Goal: Understand process/instructions: Learn how to perform a task or action

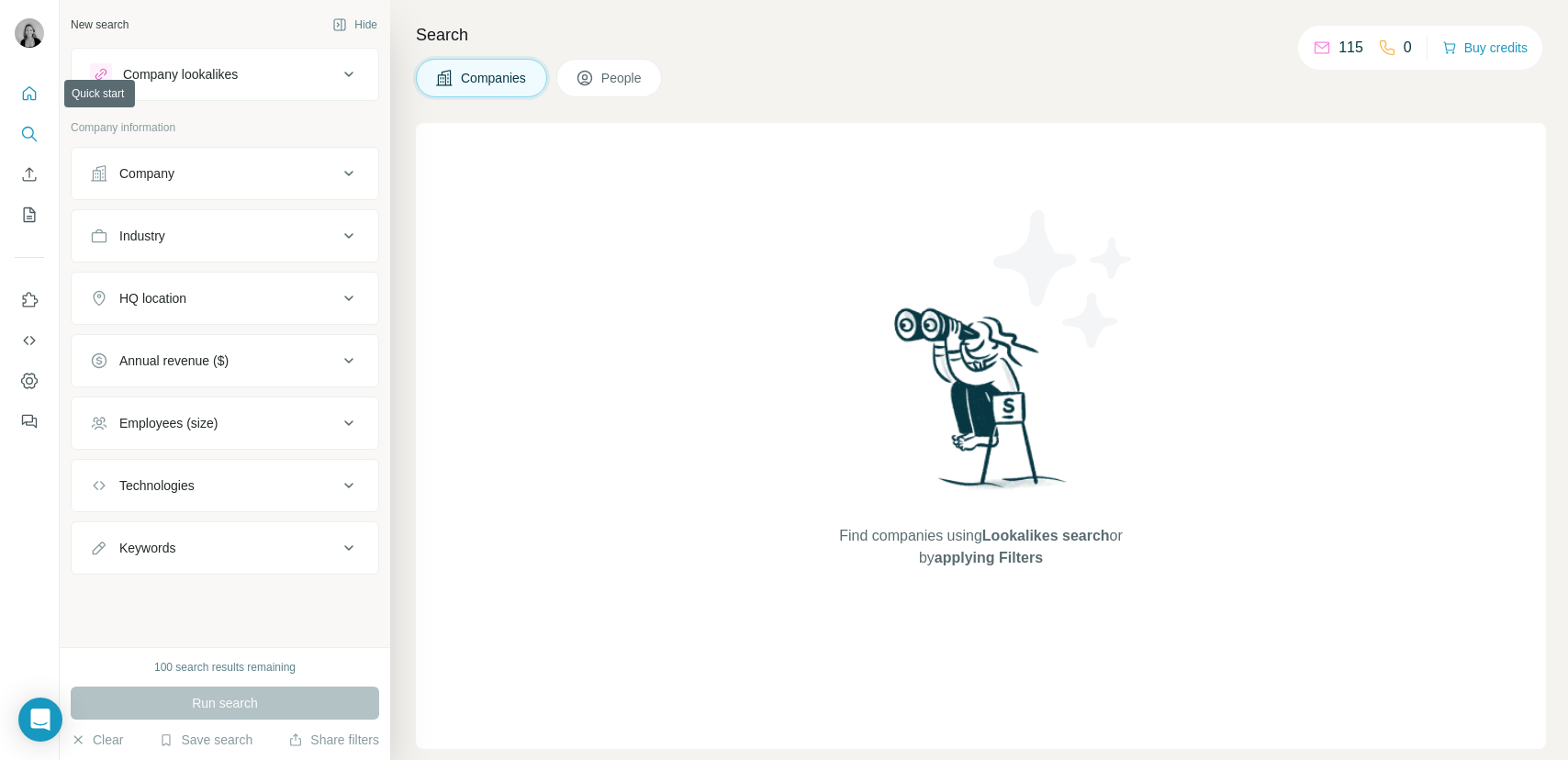
click at [21, 96] on icon "Quick start" at bounding box center [29, 93] width 19 height 19
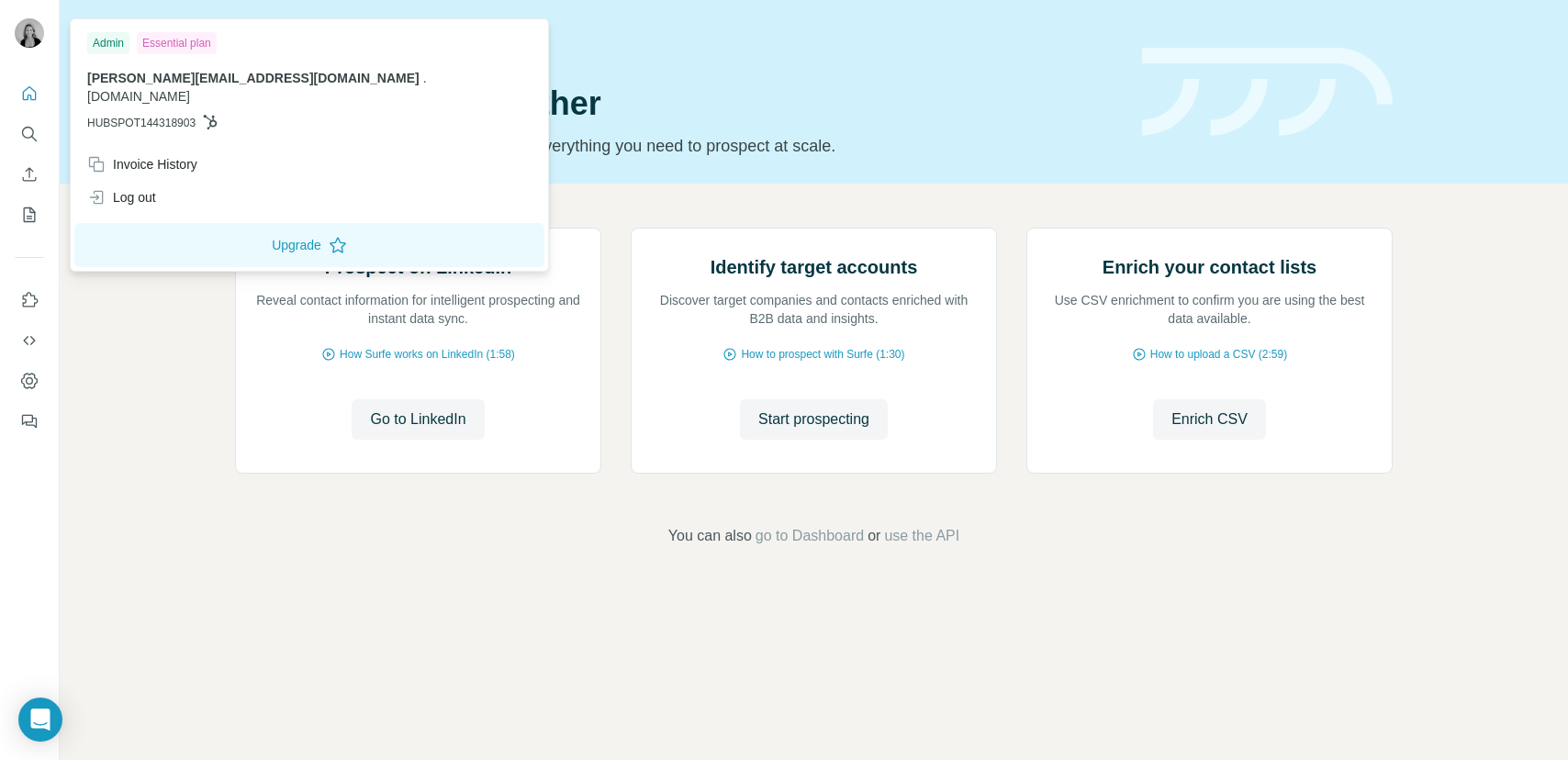
click at [36, 31] on img at bounding box center [30, 34] width 30 height 30
click at [167, 155] on div "Invoice History" at bounding box center [142, 164] width 110 height 19
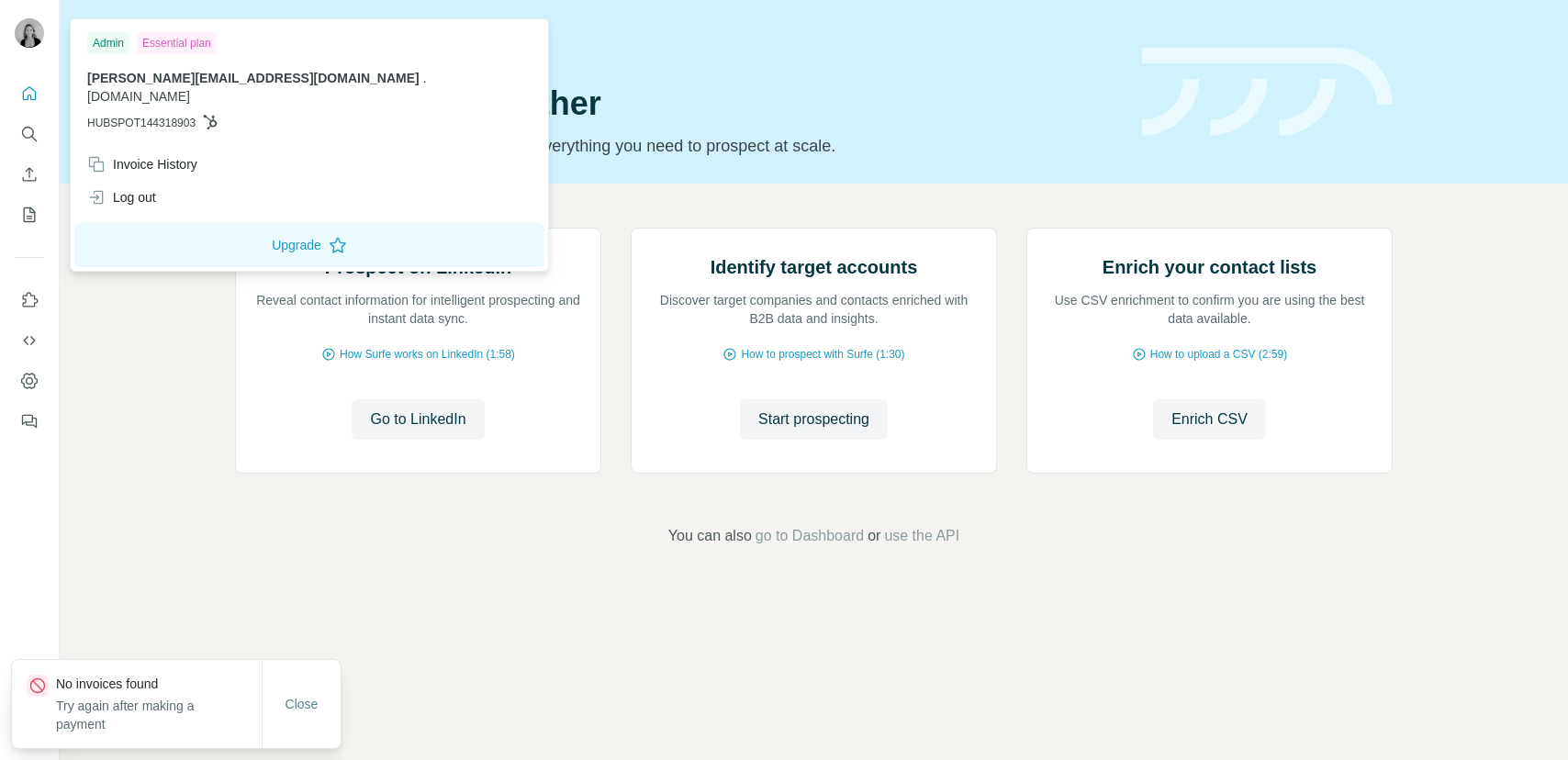
drag, startPoint x: 306, startPoint y: 697, endPoint x: 308, endPoint y: 662, distance: 35.1
click at [307, 693] on button "Close" at bounding box center [302, 703] width 59 height 33
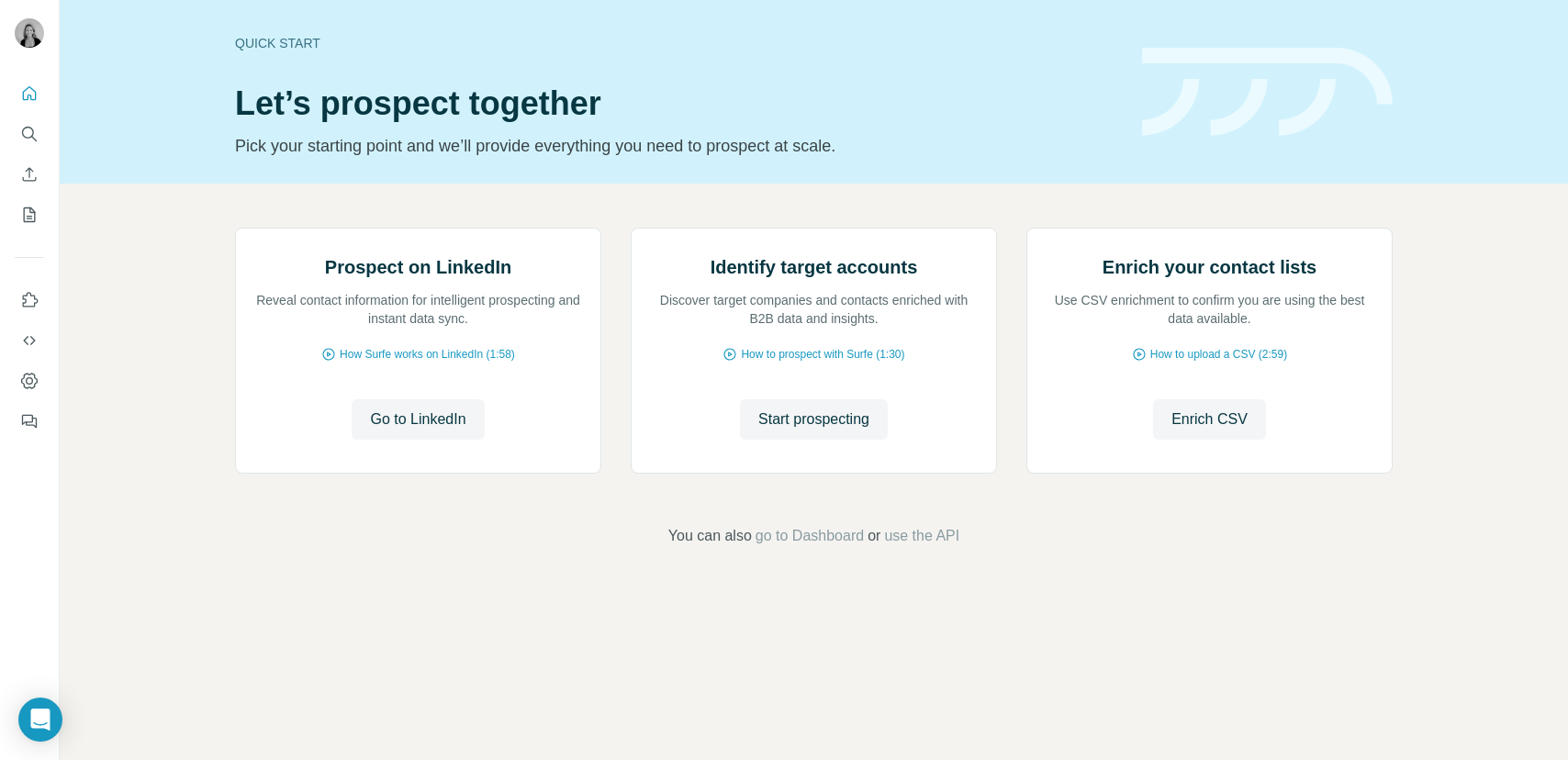
click at [193, 425] on div "Prospect on LinkedIn Reveal contact information for intelligent prospecting and…" at bounding box center [813, 387] width 1508 height 408
click at [422, 431] on span "Go to LinkedIn" at bounding box center [418, 420] width 95 height 22
click at [286, 50] on div "Quick start" at bounding box center [677, 43] width 885 height 19
click at [846, 548] on span "go to Dashboard" at bounding box center [809, 536] width 108 height 22
